Goal: Check status: Check status

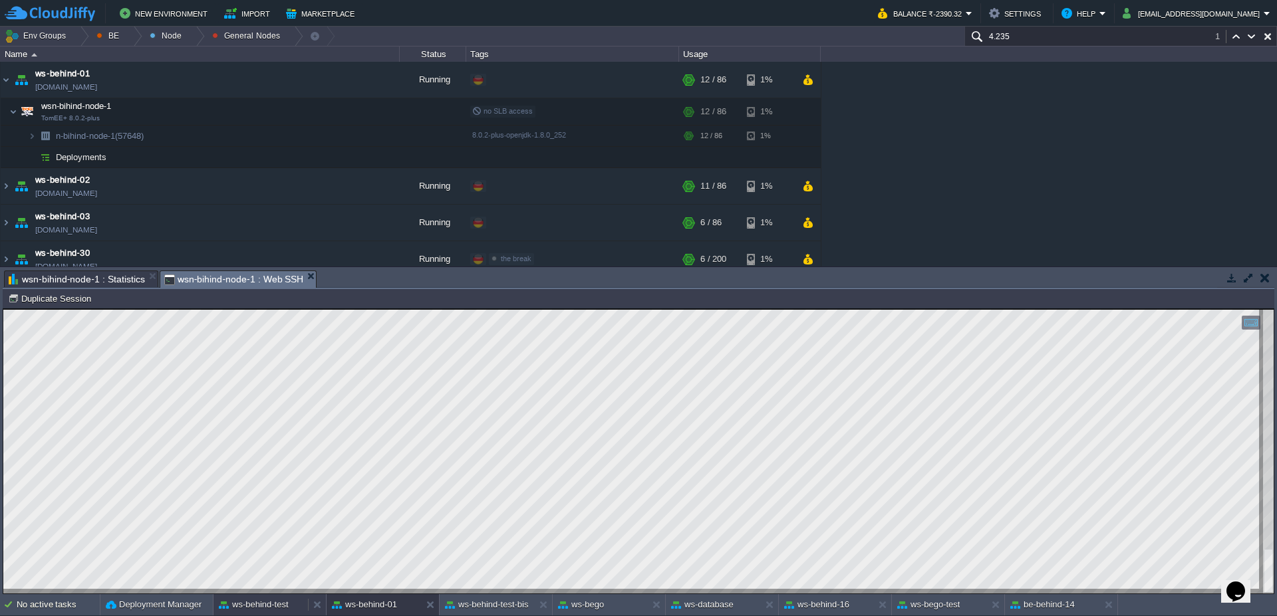
click at [289, 607] on div "ws-behind-test" at bounding box center [260, 605] width 94 height 21
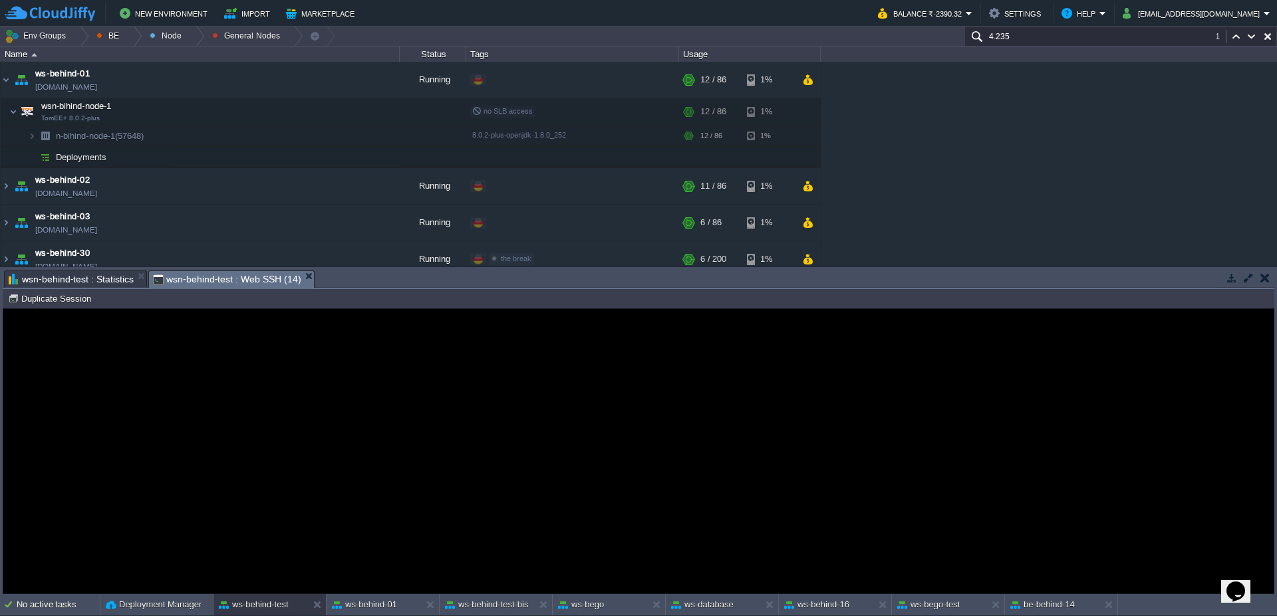
click at [363, 443] on div "Error An error has occurred and this action cannot be completed. If the problem…" at bounding box center [638, 452] width 1270 height 108
click at [39, 303] on button "Duplicate Session" at bounding box center [51, 299] width 87 height 12
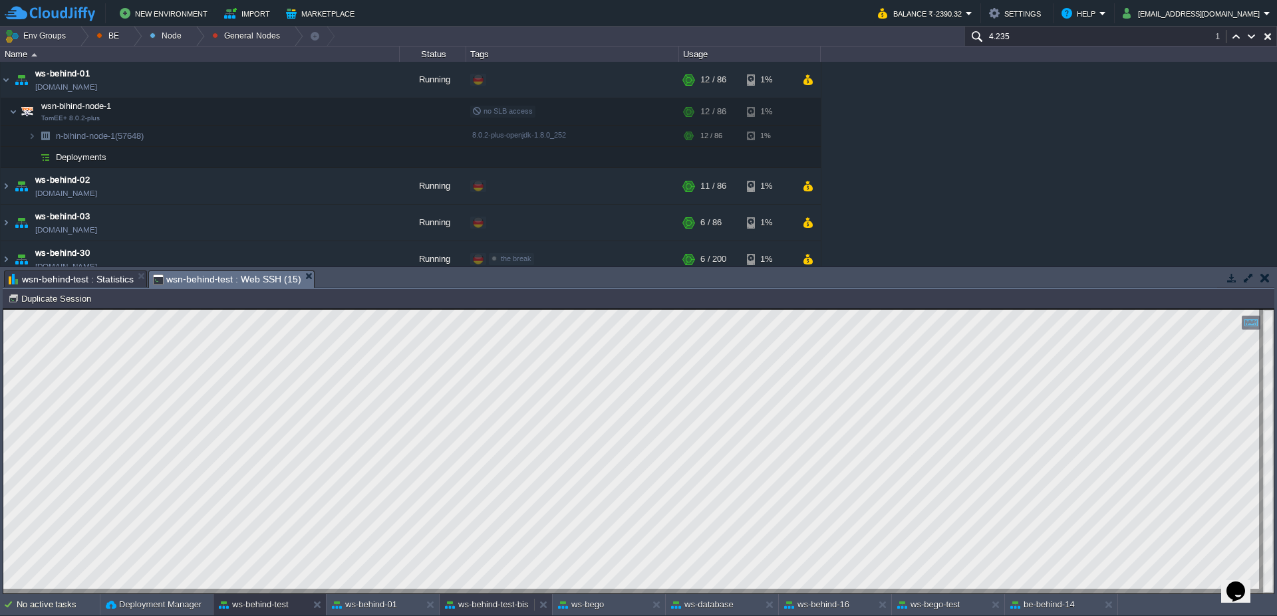
click at [495, 599] on button "ws-behind-test-bis" at bounding box center [487, 604] width 84 height 13
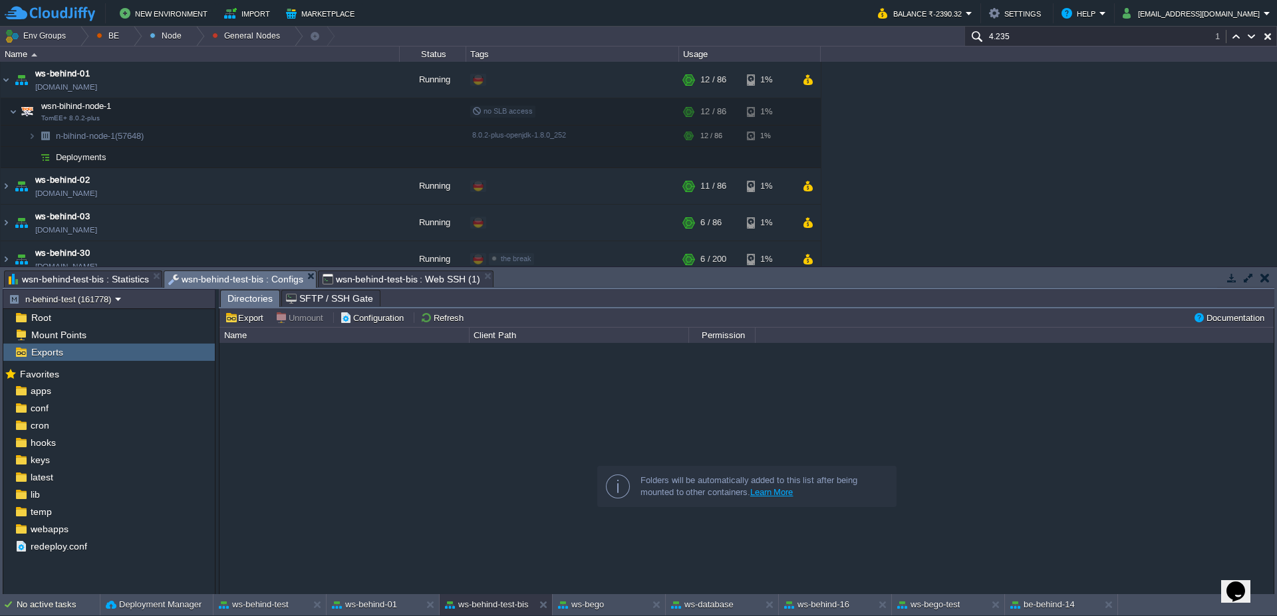
click at [247, 275] on span "wsn-behind-test-bis : Configs" at bounding box center [235, 279] width 135 height 17
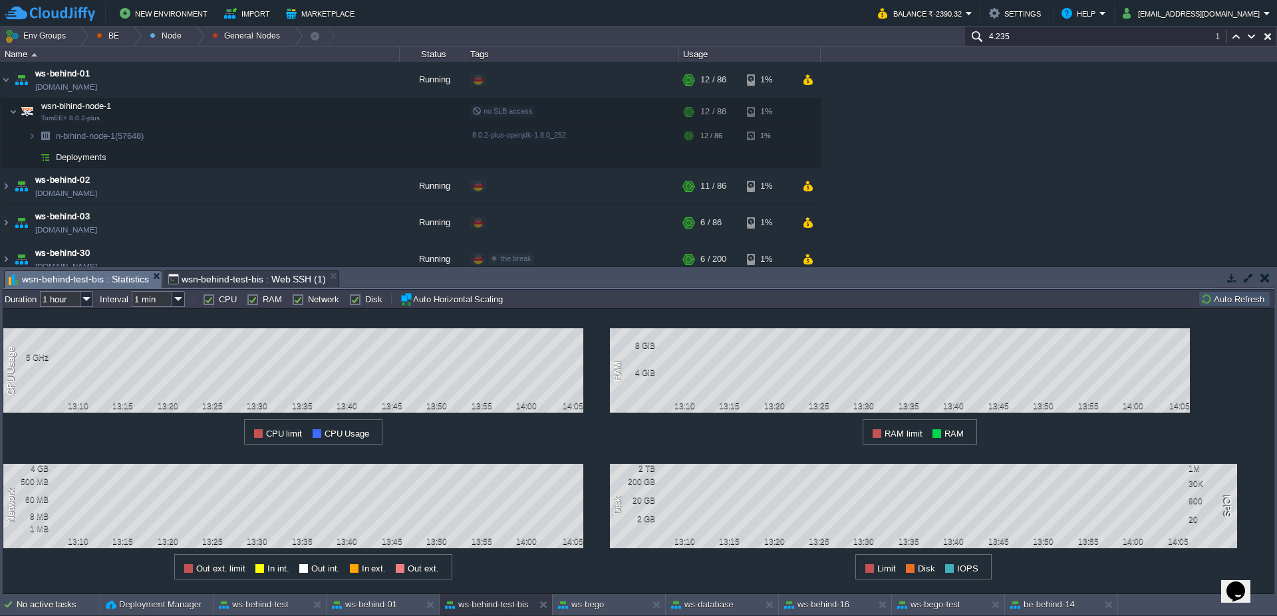
click at [271, 277] on span "wsn-behind-test-bis : Web SSH (1)" at bounding box center [247, 279] width 158 height 16
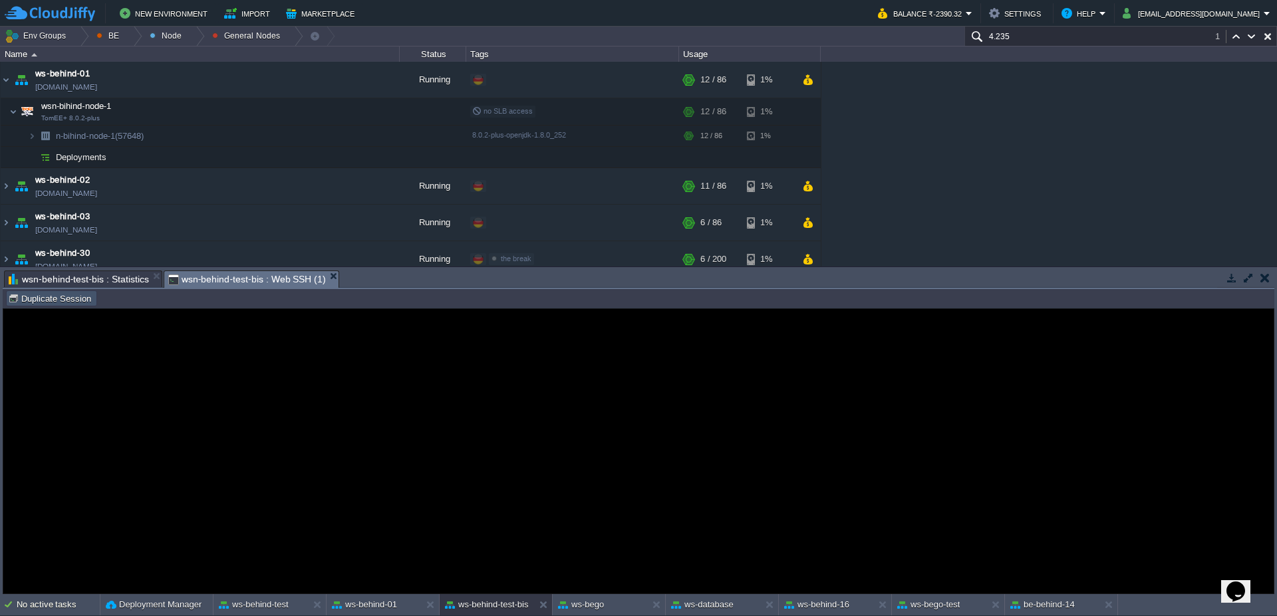
click at [27, 301] on button "Duplicate Session" at bounding box center [51, 299] width 87 height 12
click at [66, 279] on span "wsn-behind-test-bis : Statistics" at bounding box center [79, 279] width 140 height 16
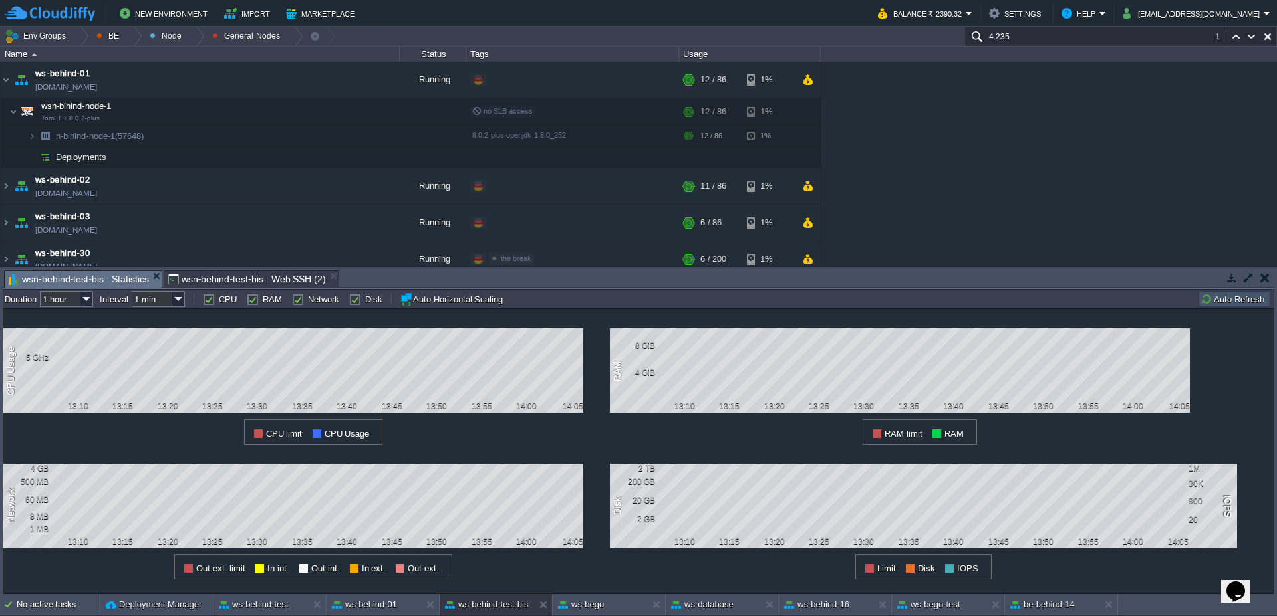
click at [265, 279] on span "wsn-behind-test-bis : Web SSH (2)" at bounding box center [247, 279] width 158 height 16
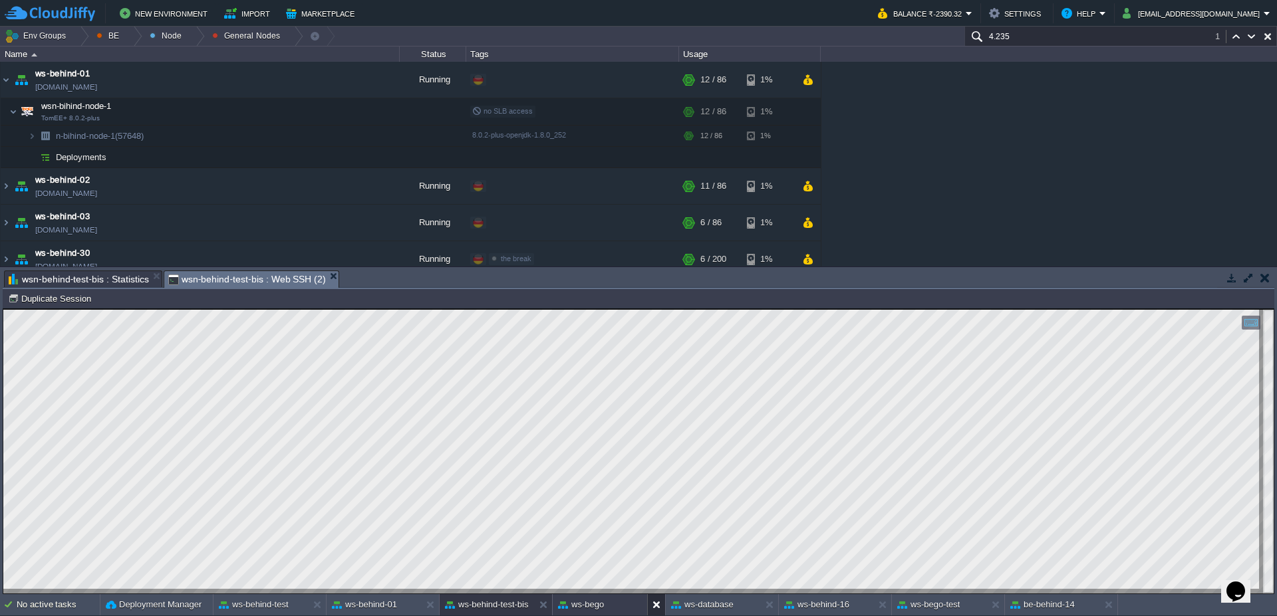
click at [656, 606] on button at bounding box center [658, 604] width 13 height 13
click at [612, 606] on button "ws-database" at bounding box center [589, 604] width 63 height 13
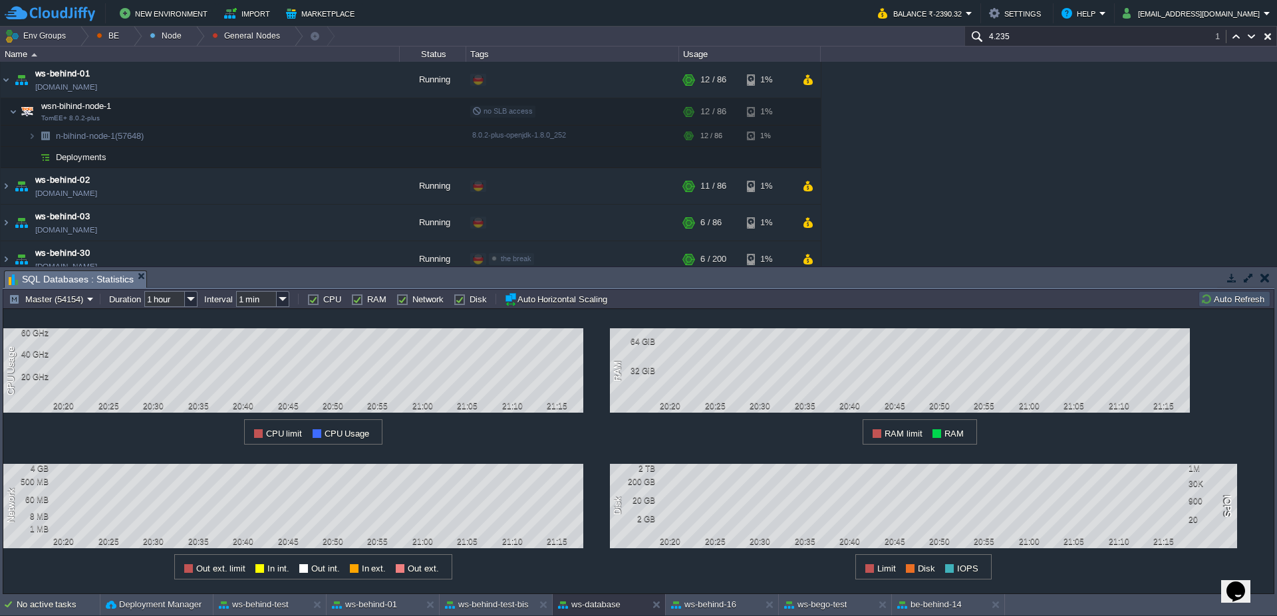
click at [1233, 303] on button "Auto Refresh" at bounding box center [1234, 299] width 68 height 12
click at [656, 602] on button at bounding box center [658, 604] width 13 height 13
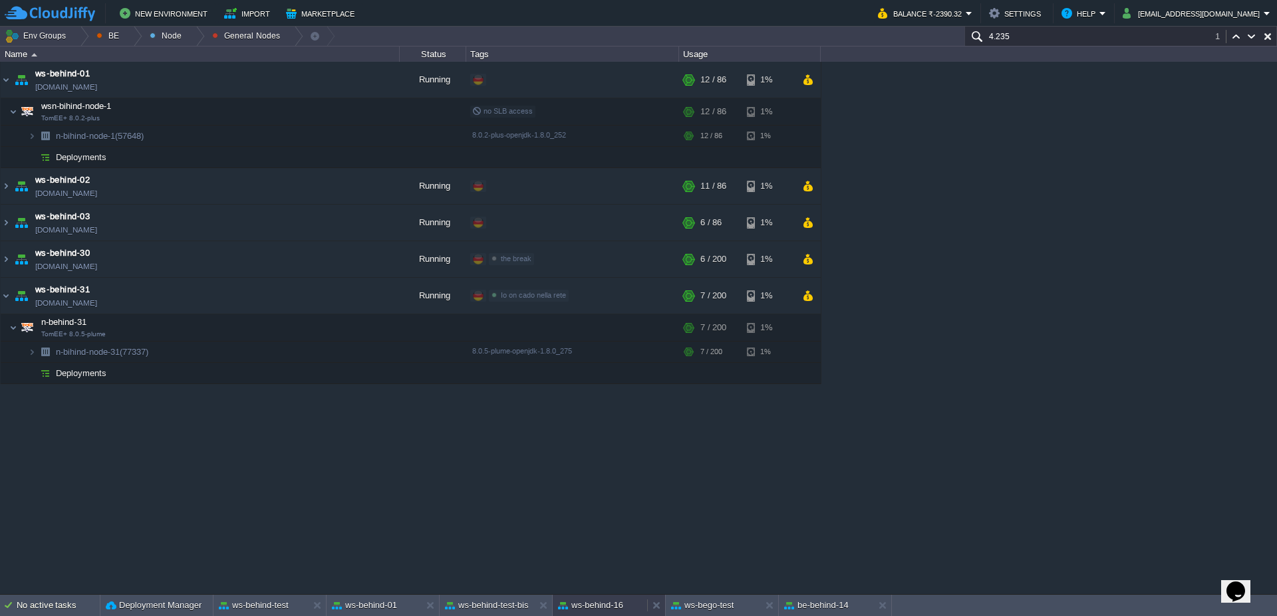
click at [622, 609] on button "ws-behind-16" at bounding box center [590, 605] width 65 height 13
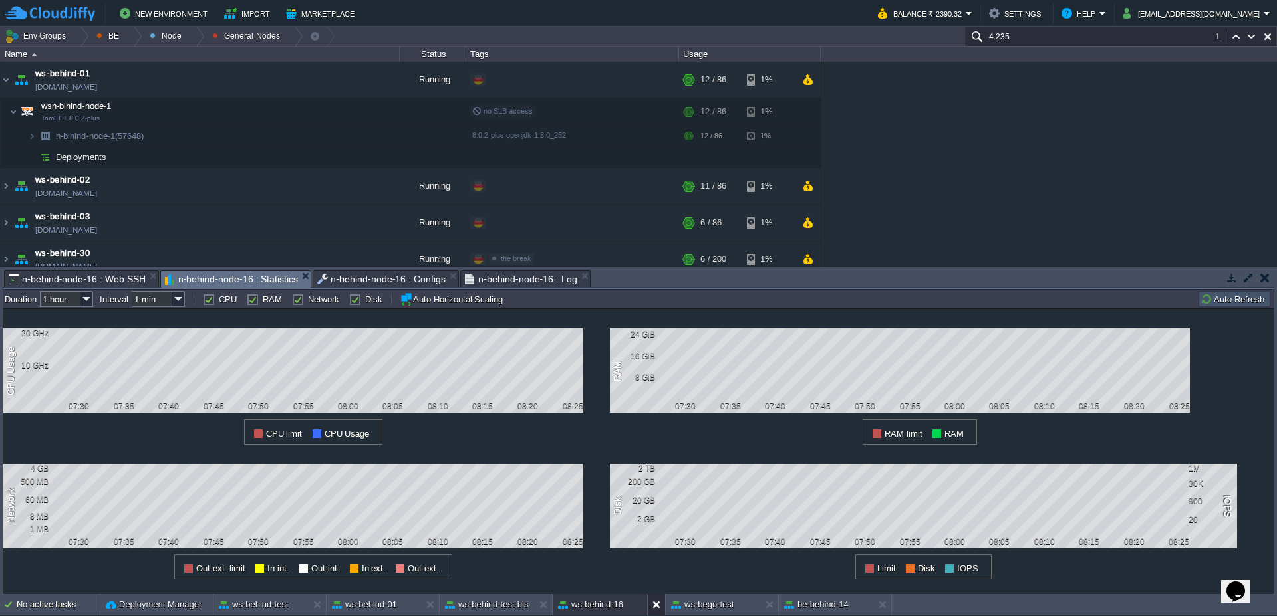
click at [655, 604] on button at bounding box center [658, 604] width 13 height 13
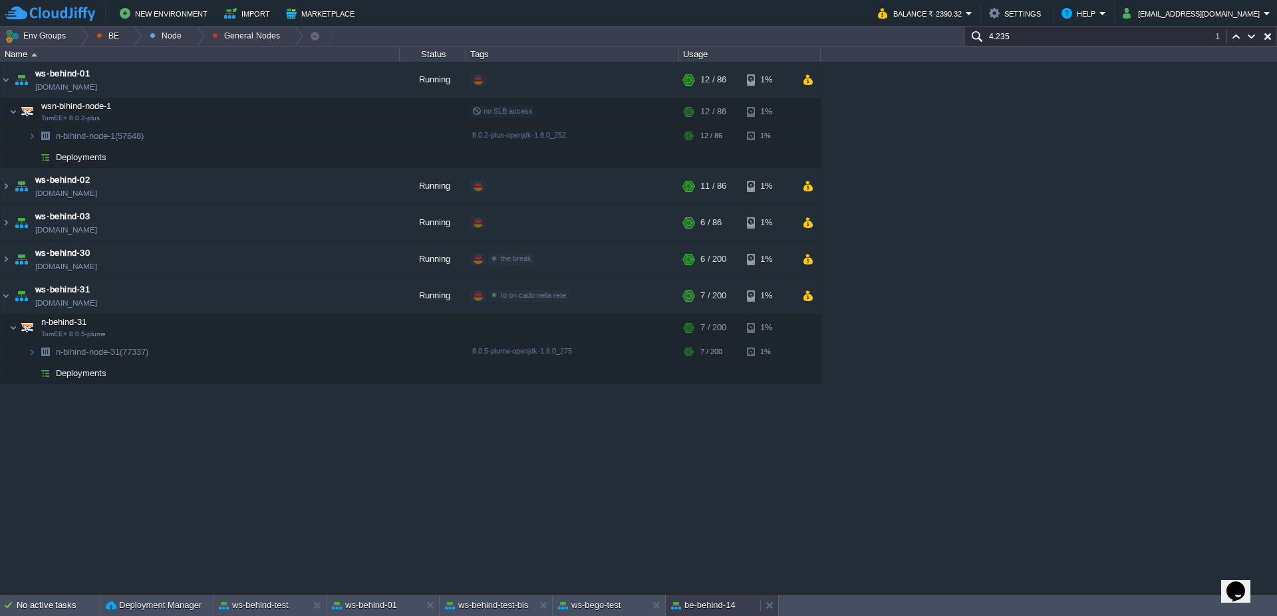
click at [754, 603] on div "be-behind-14" at bounding box center [713, 605] width 94 height 21
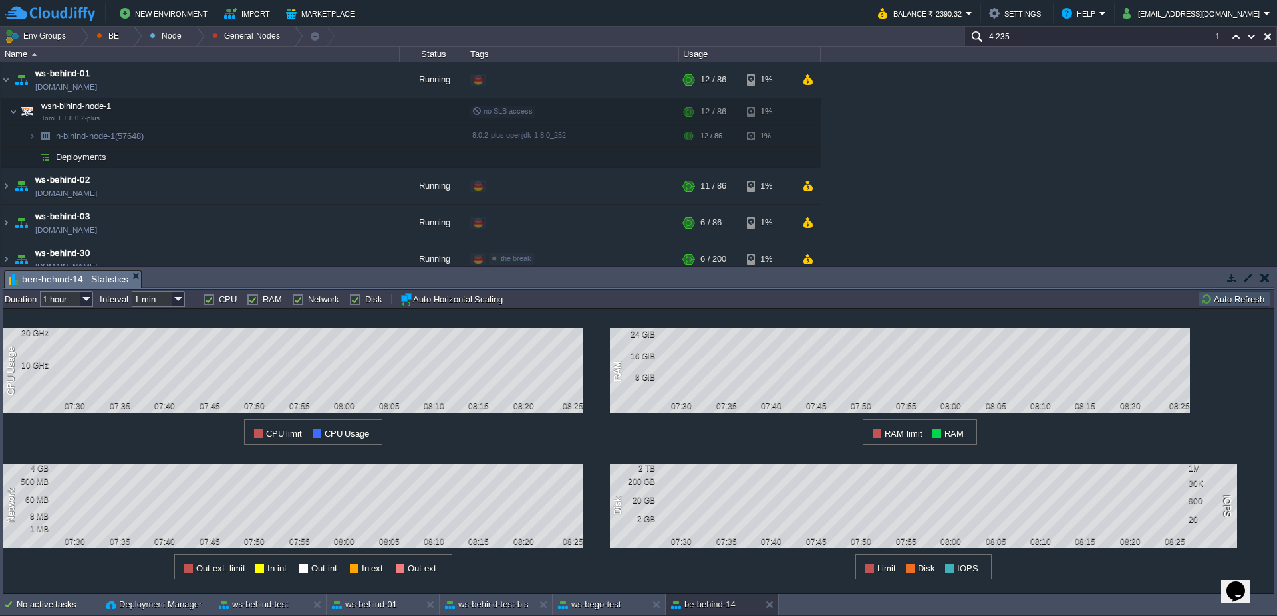
click at [1245, 299] on button "Auto Refresh" at bounding box center [1234, 299] width 68 height 12
